Goal: Book appointment/travel/reservation

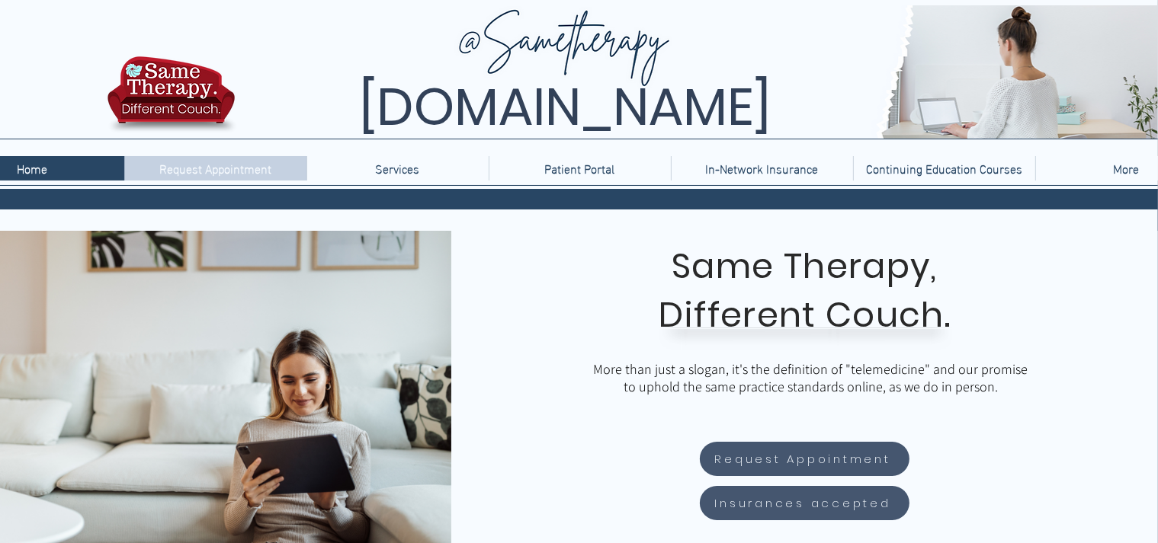
click at [213, 168] on p "Request Appointment" at bounding box center [215, 168] width 127 height 24
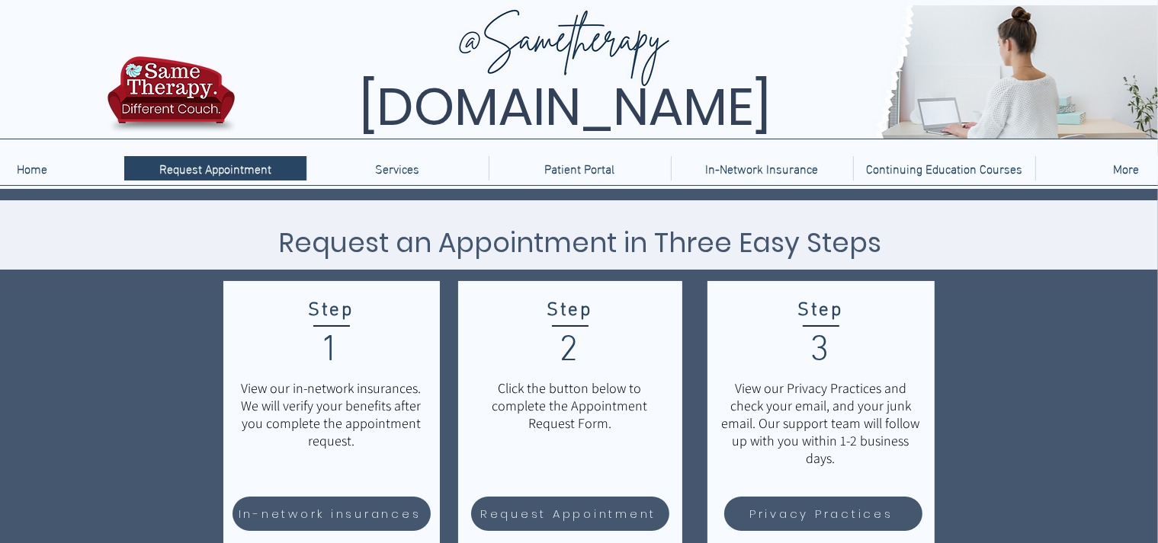
click at [381, 165] on p "Services" at bounding box center [397, 168] width 59 height 24
click at [595, 168] on p "Patient Portal" at bounding box center [579, 168] width 85 height 24
click at [779, 175] on p "In-Network Insurance" at bounding box center [762, 168] width 128 height 24
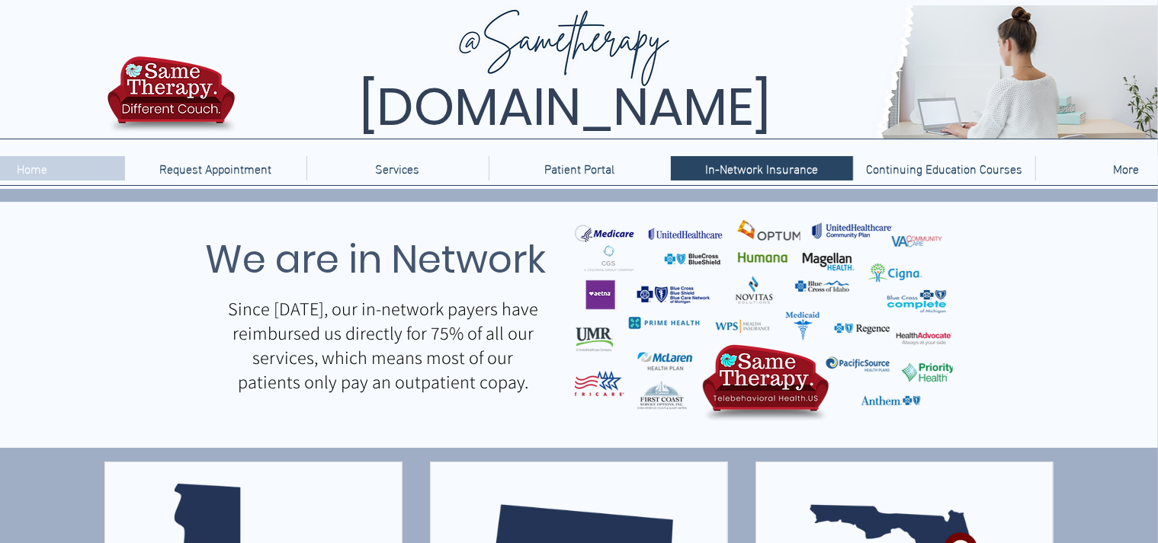
click at [23, 171] on p "Home" at bounding box center [33, 168] width 46 height 24
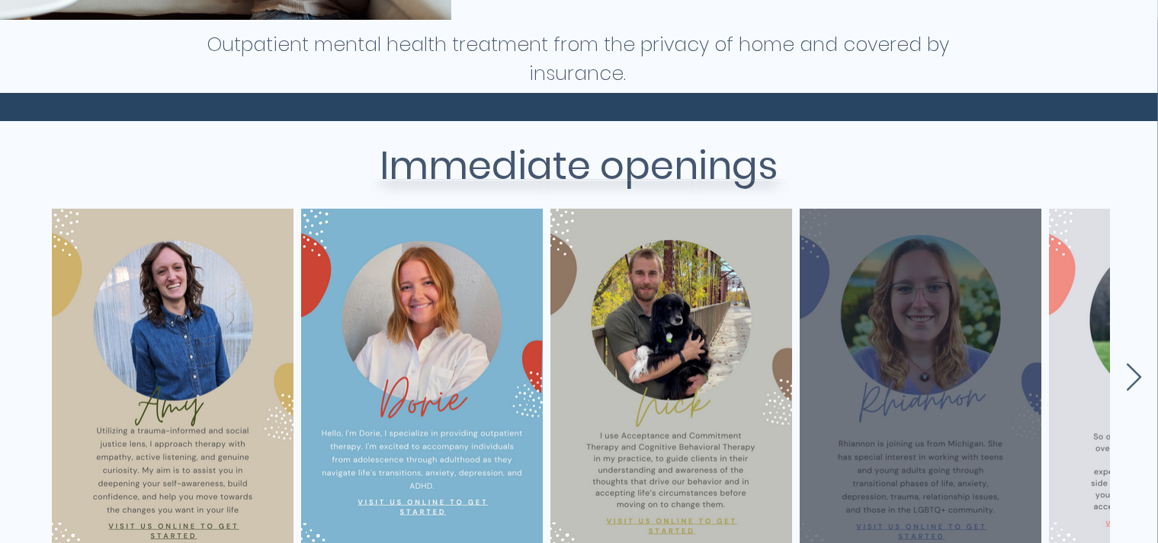
scroll to position [686, 0]
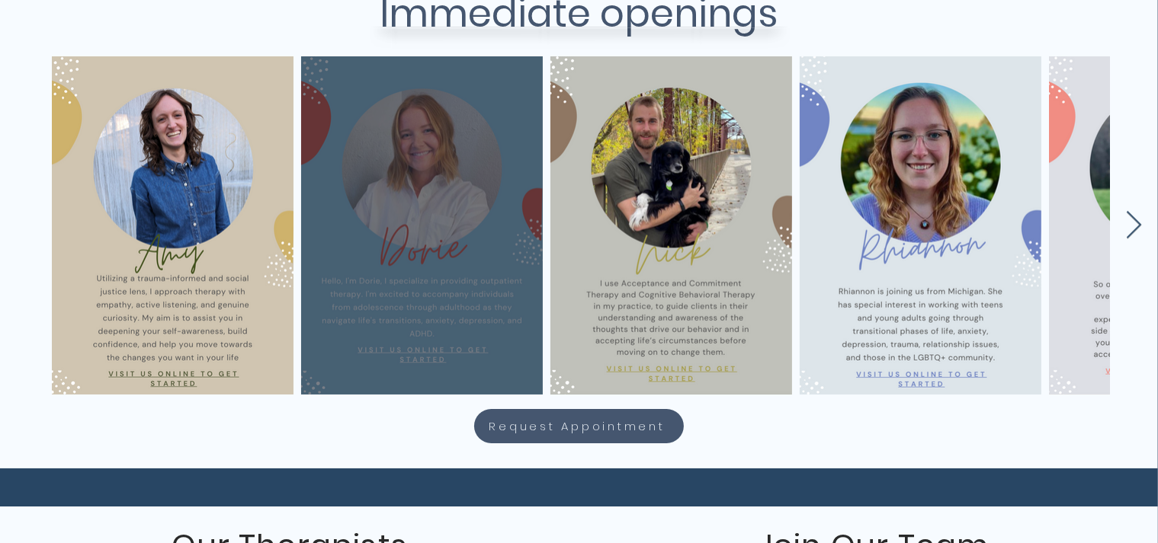
click at [454, 220] on div "main content" at bounding box center [422, 225] width 196 height 293
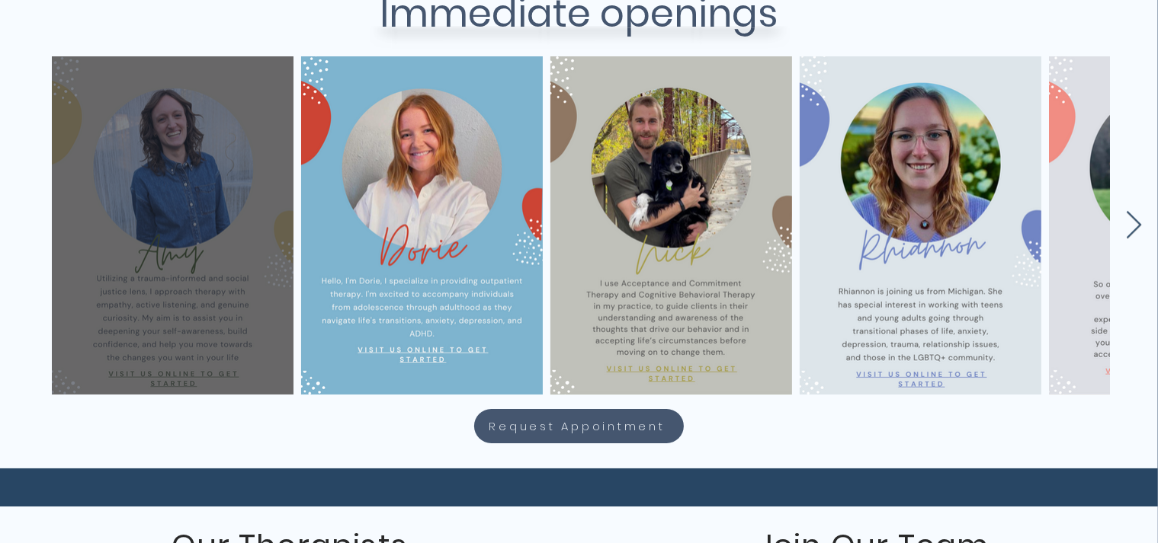
click at [209, 196] on div "main content" at bounding box center [173, 225] width 196 height 293
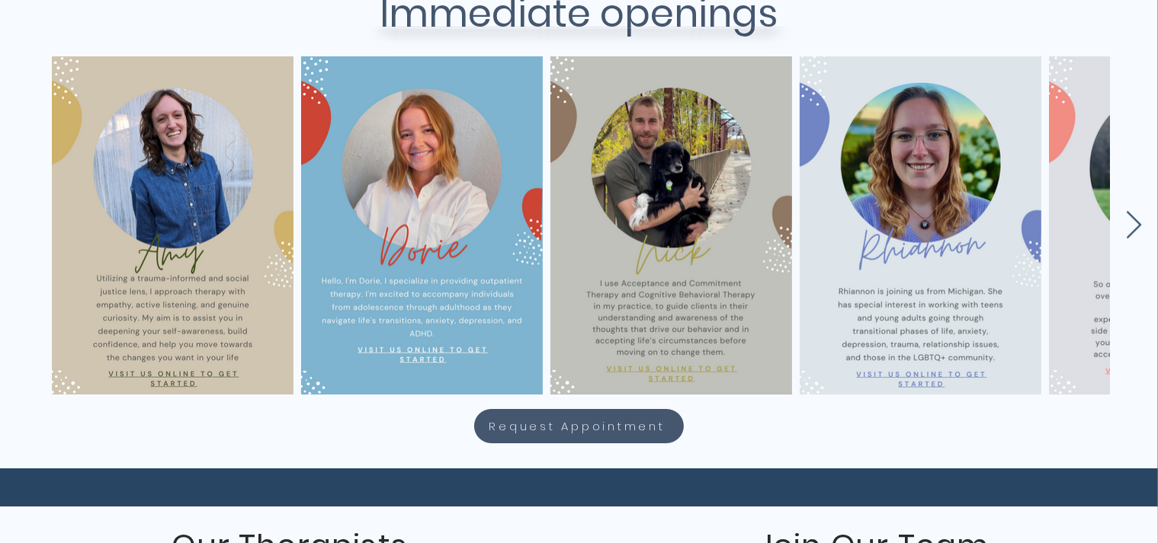
click at [1124, 224] on div "main content" at bounding box center [575, 222] width 1158 height 338
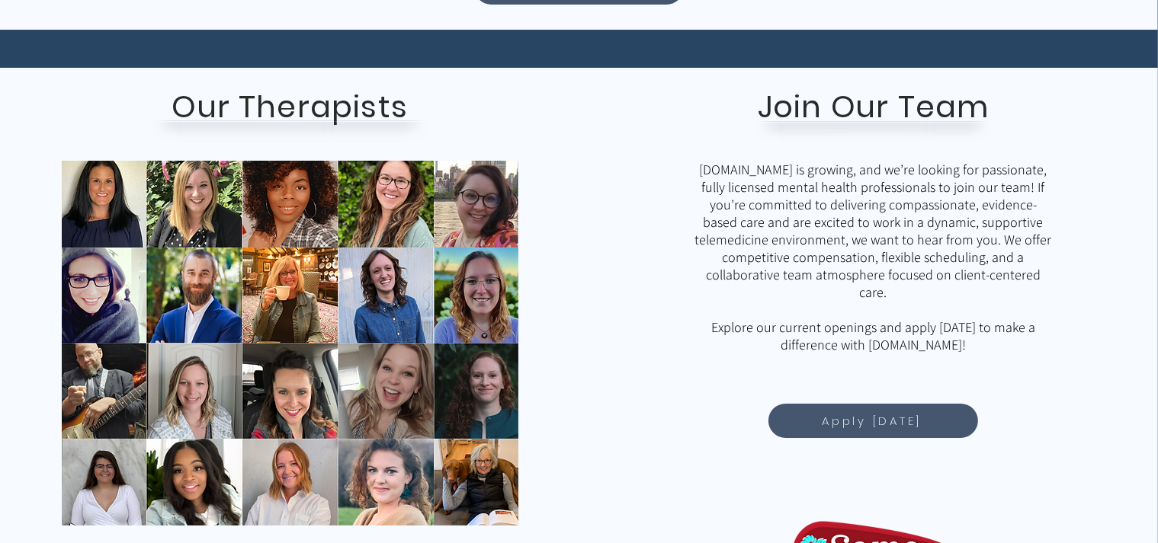
scroll to position [1296, 0]
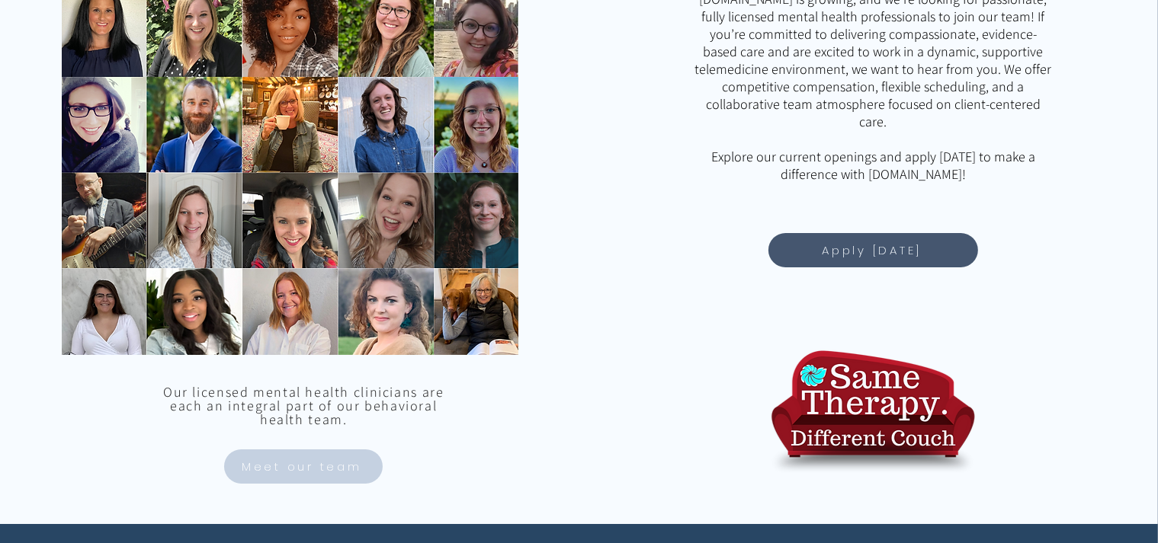
click at [339, 467] on span "Meet our team" at bounding box center [302, 467] width 120 height 18
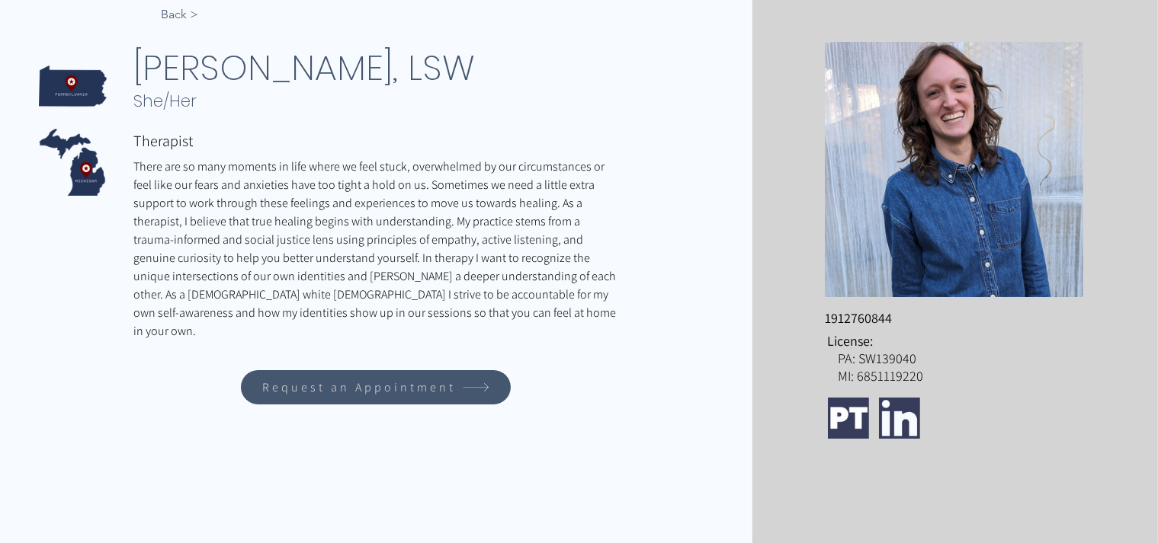
scroll to position [229, 0]
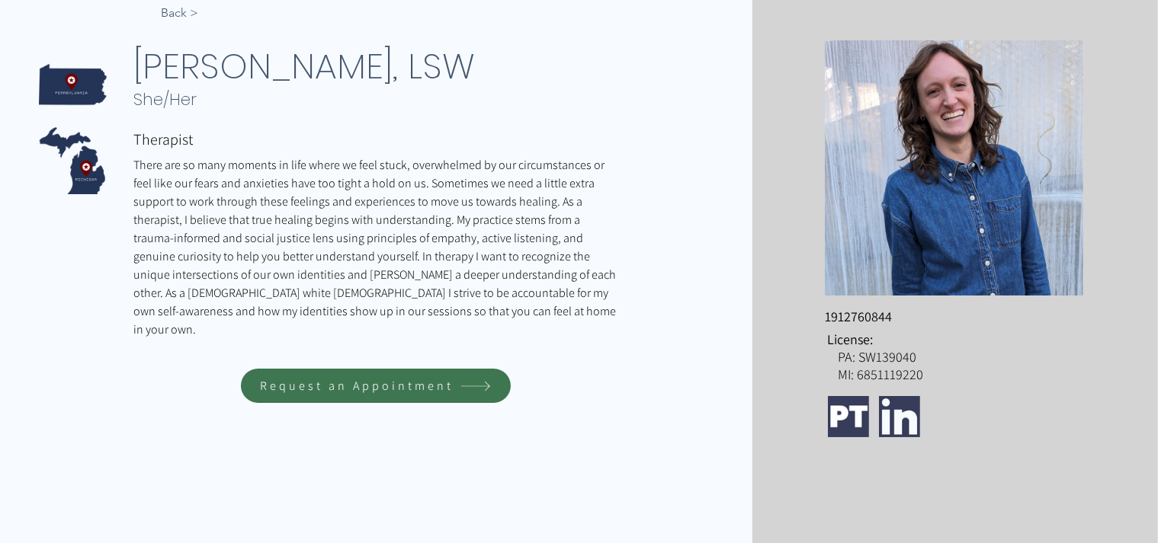
click at [334, 374] on span "Request an Appointment" at bounding box center [375, 386] width 265 height 30
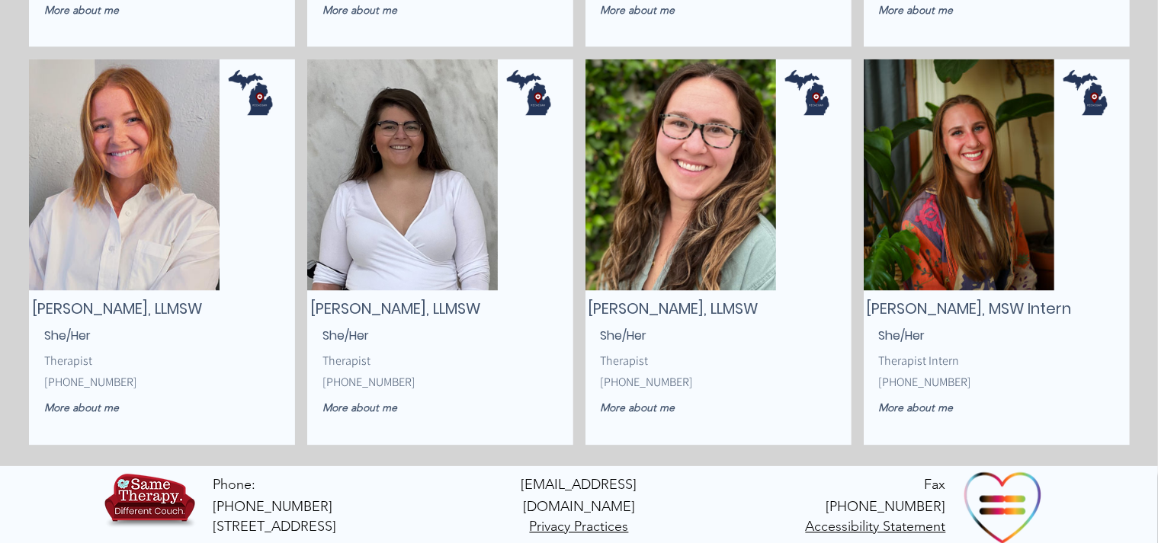
scroll to position [2620, 0]
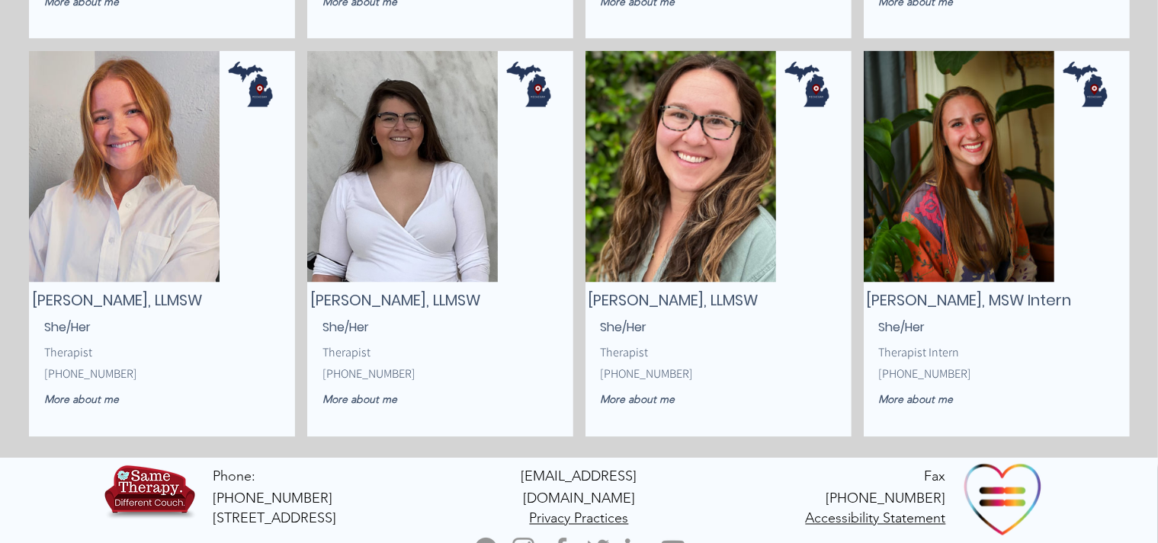
click at [995, 495] on img at bounding box center [1003, 499] width 82 height 82
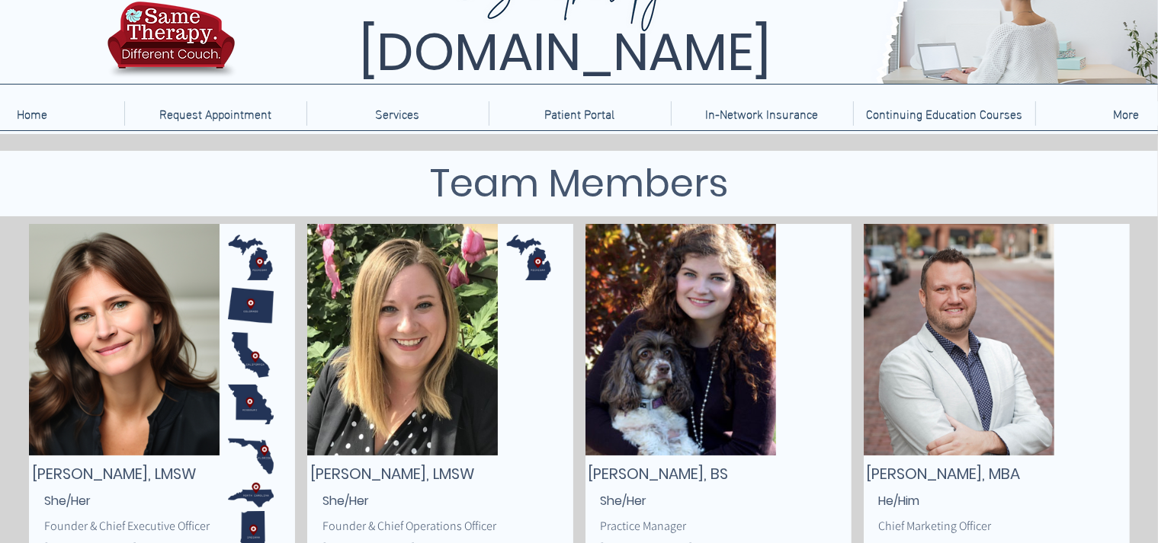
scroll to position [0, 0]
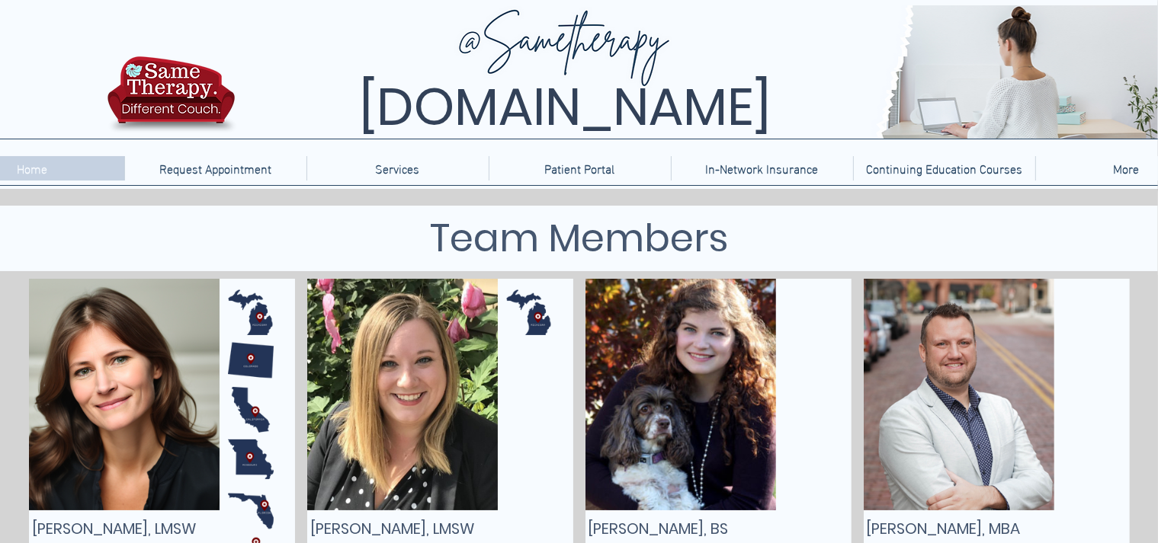
click at [36, 173] on p "Home" at bounding box center [33, 168] width 46 height 24
